Goal: Information Seeking & Learning: Understand process/instructions

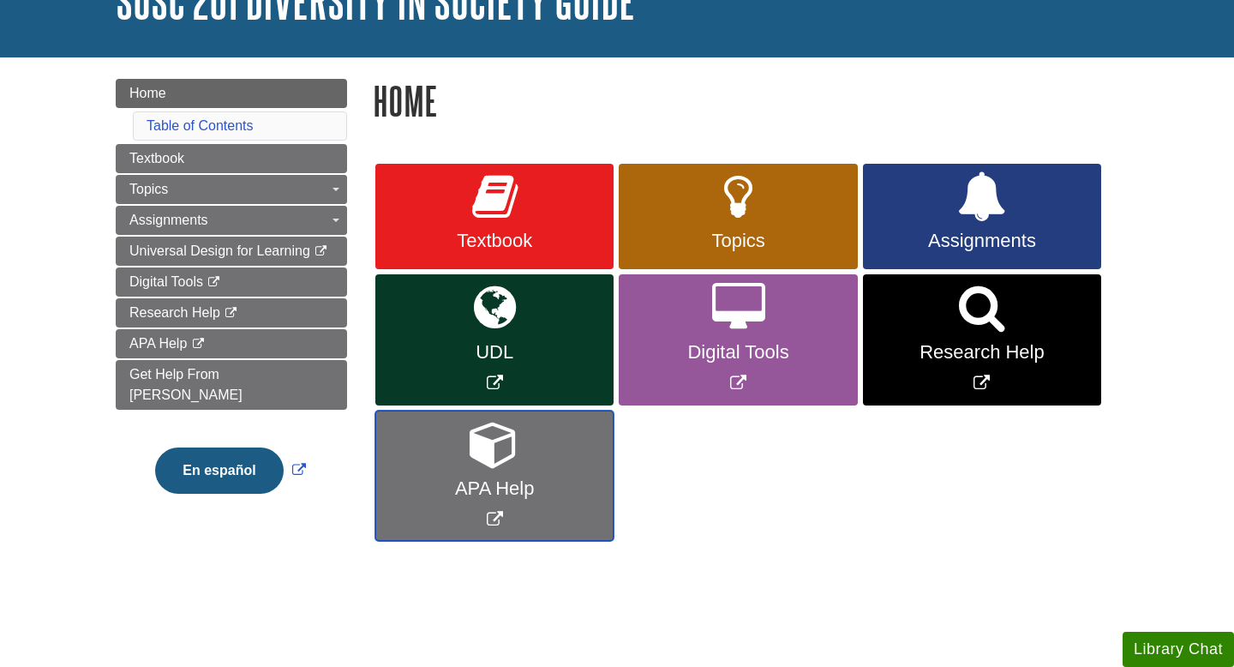
scroll to position [135, 0]
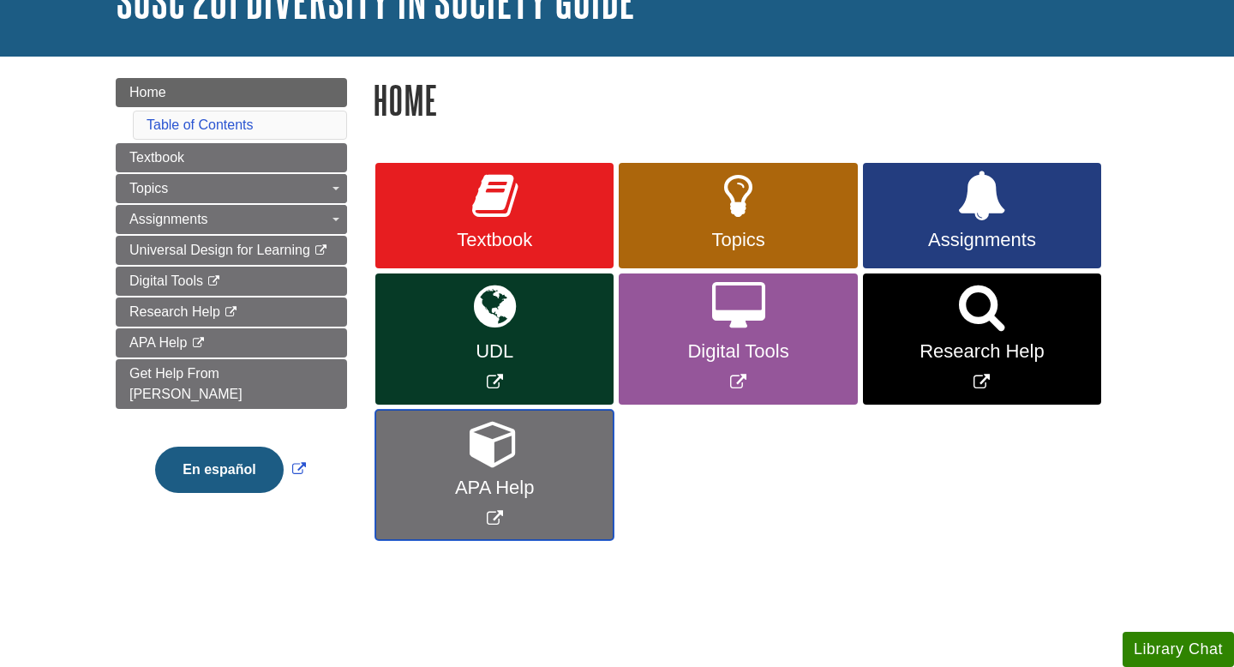
click at [493, 481] on span "APA Help" at bounding box center [494, 488] width 213 height 22
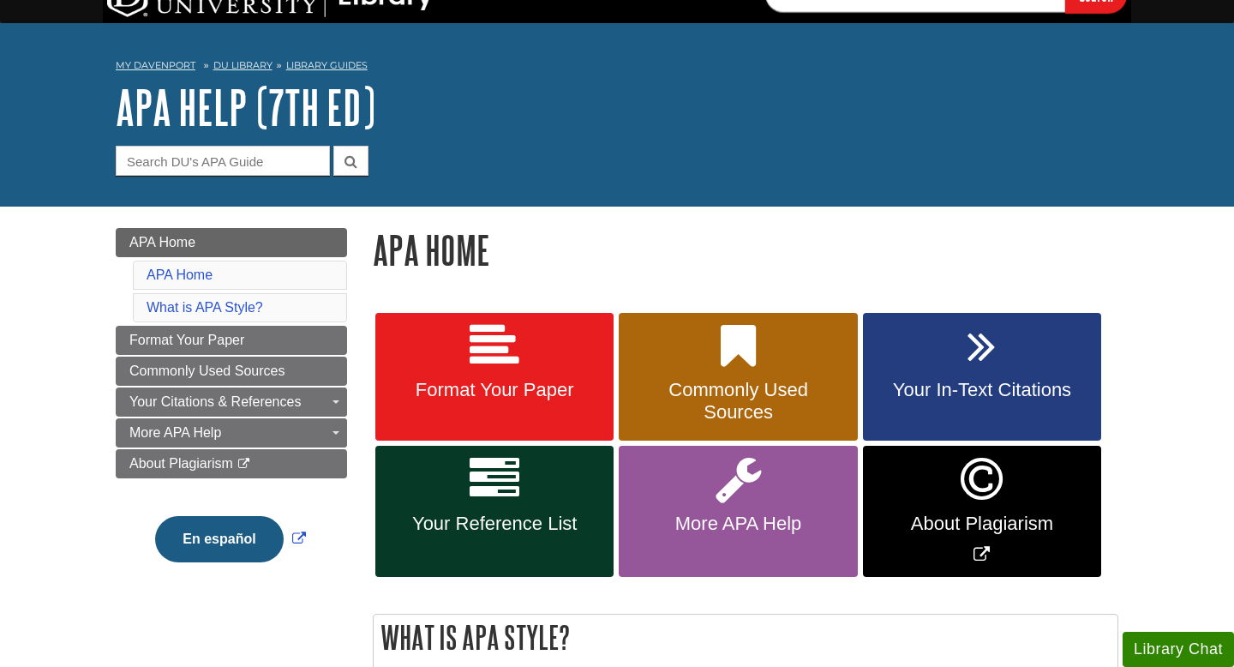
scroll to position [45, 0]
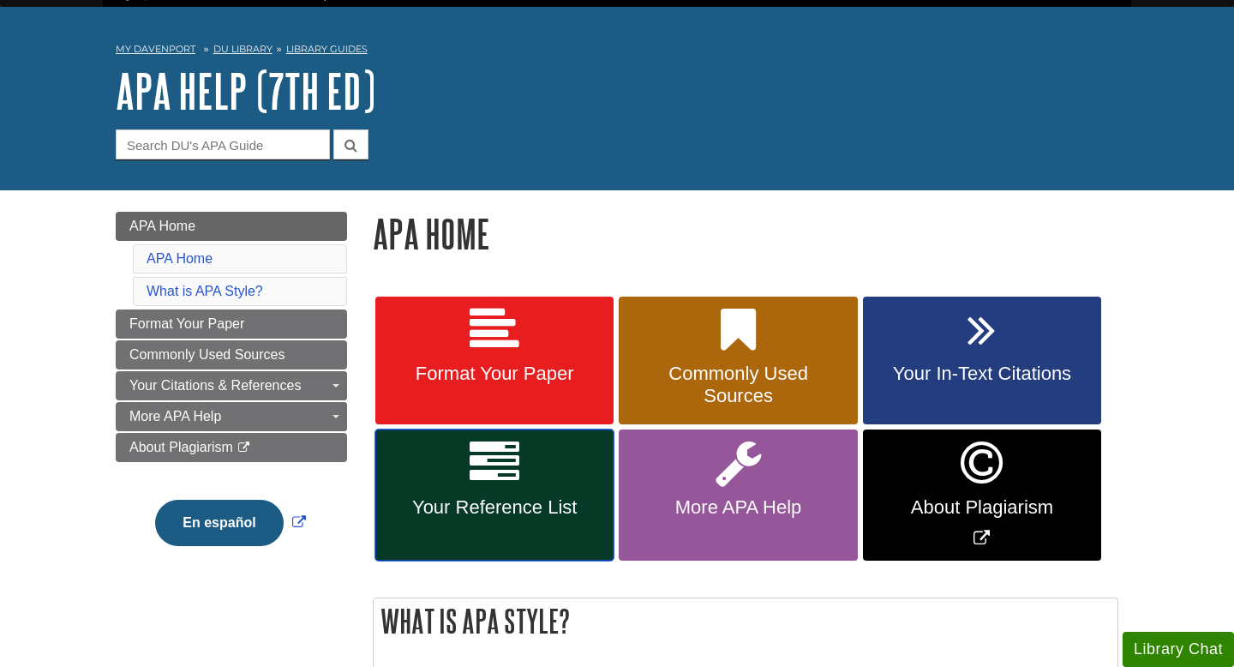
click at [506, 497] on span "Your Reference List" at bounding box center [494, 507] width 213 height 22
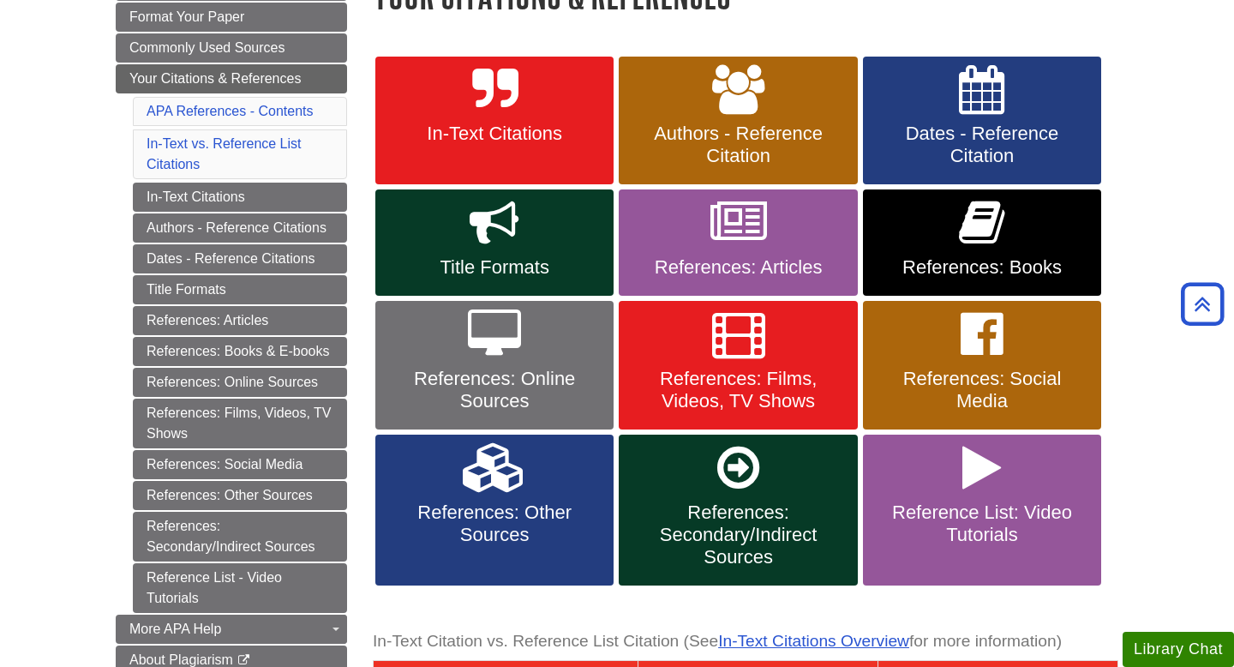
scroll to position [285, 0]
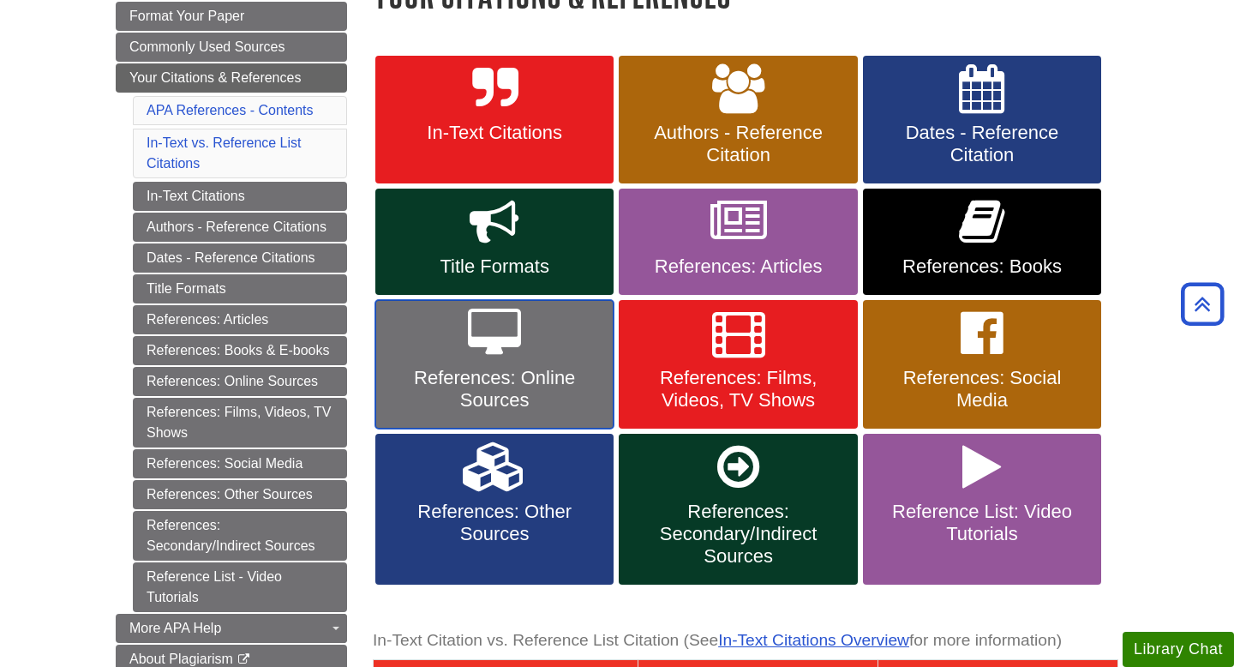
click at [483, 381] on span "References: Online Sources" at bounding box center [494, 389] width 213 height 45
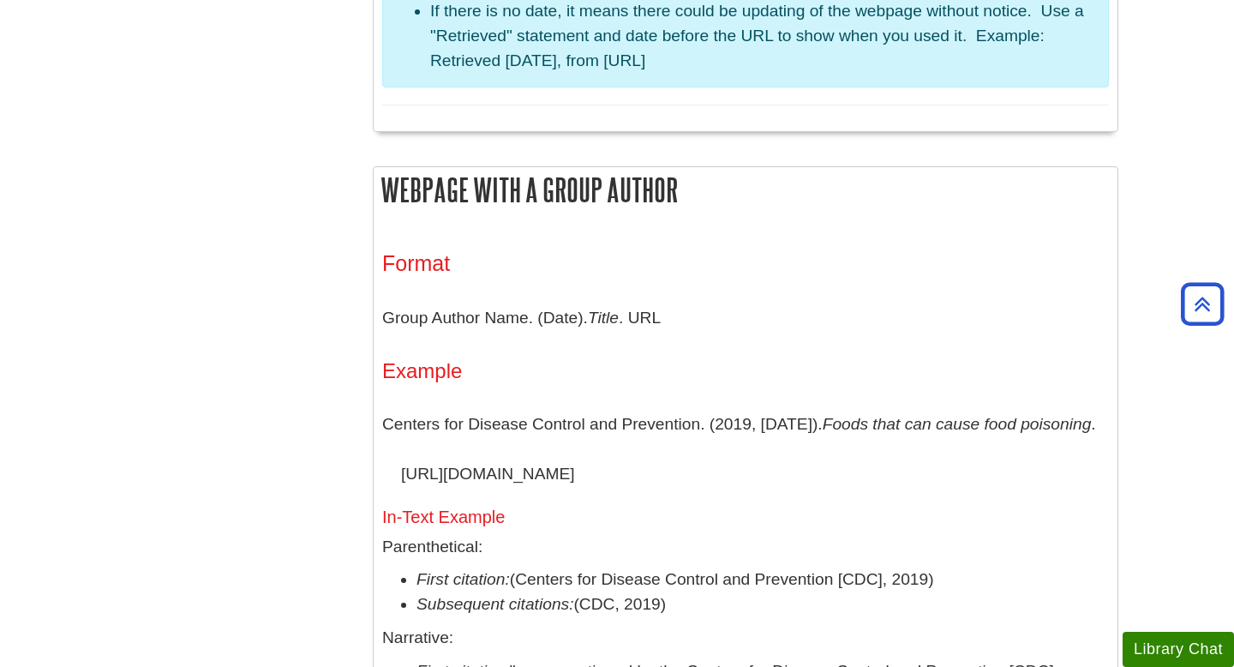
scroll to position [1571, 0]
